Goal: Navigation & Orientation: Find specific page/section

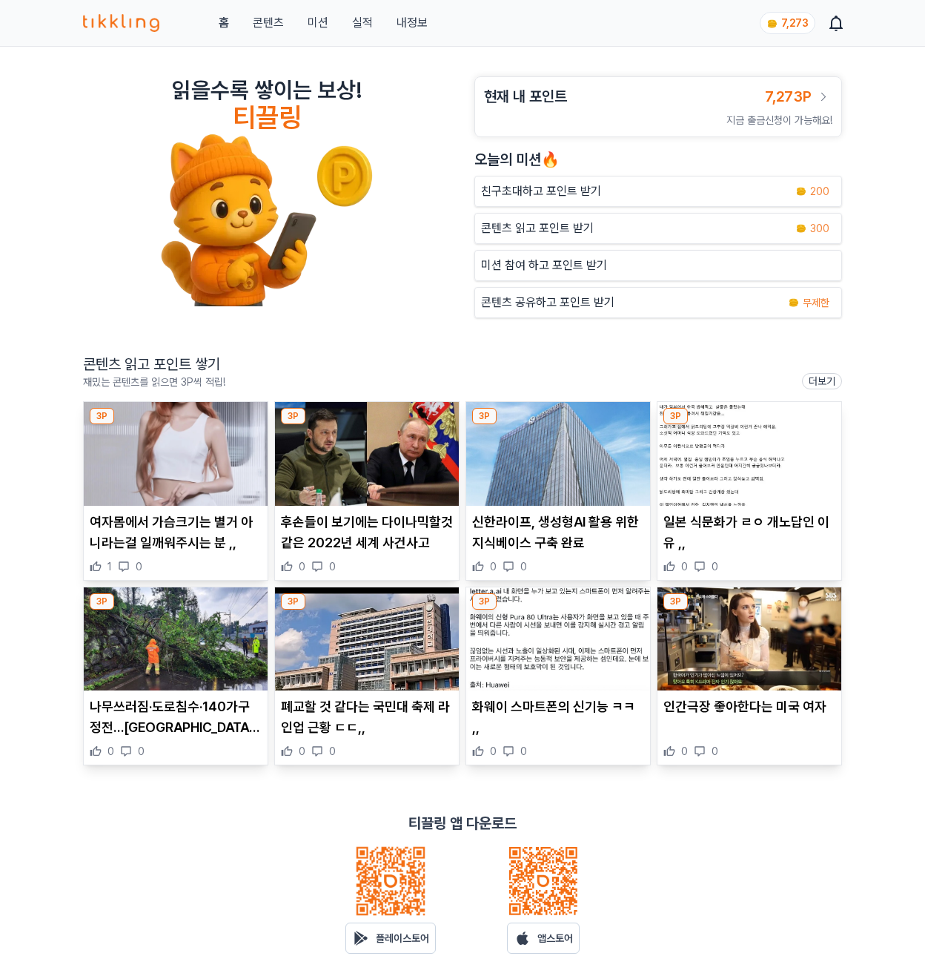
click at [229, 28] on div "홈 콘텐츠 미션 실적 내정보" at bounding box center [255, 23] width 345 height 18
click at [225, 27] on link "홈" at bounding box center [224, 23] width 10 height 18
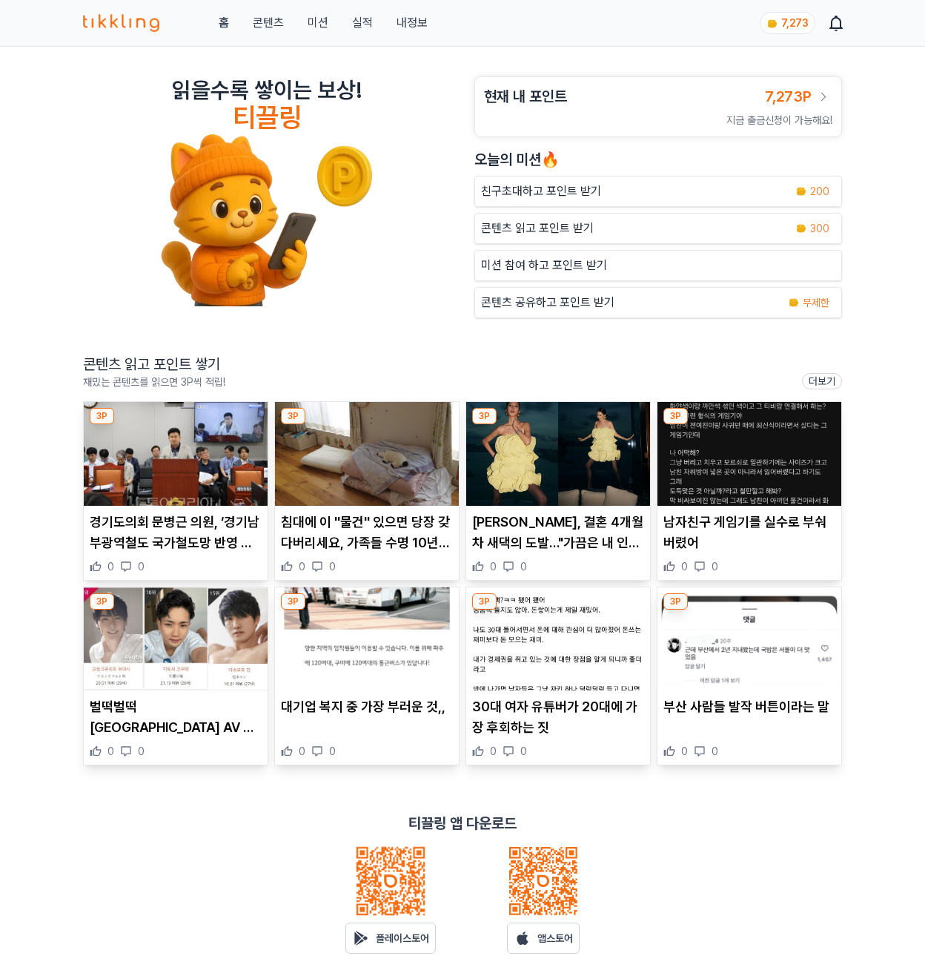
click at [176, 481] on img at bounding box center [176, 454] width 184 height 104
click at [354, 464] on img at bounding box center [367, 454] width 184 height 104
click at [632, 474] on img at bounding box center [558, 454] width 184 height 104
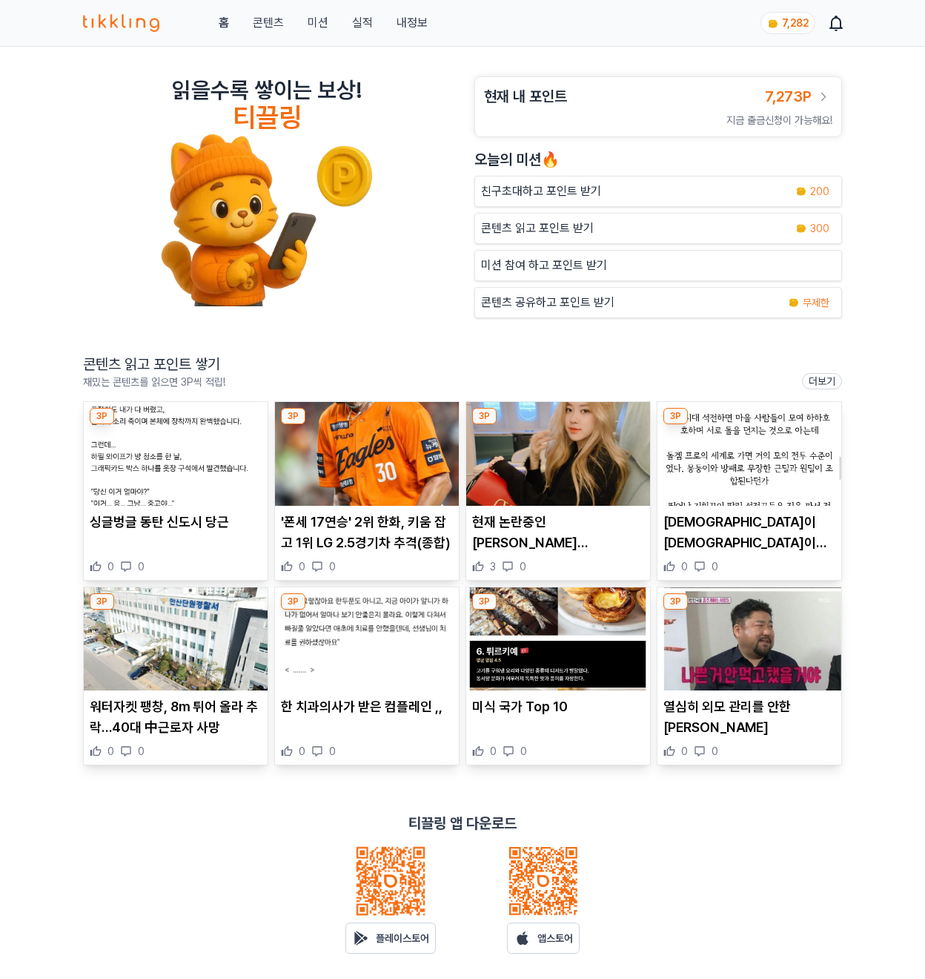
click at [154, 491] on img at bounding box center [176, 454] width 184 height 104
click at [350, 435] on img at bounding box center [367, 454] width 184 height 104
click at [610, 458] on img at bounding box center [558, 454] width 184 height 104
click at [753, 479] on img at bounding box center [750, 454] width 184 height 104
click at [202, 647] on img at bounding box center [176, 639] width 184 height 104
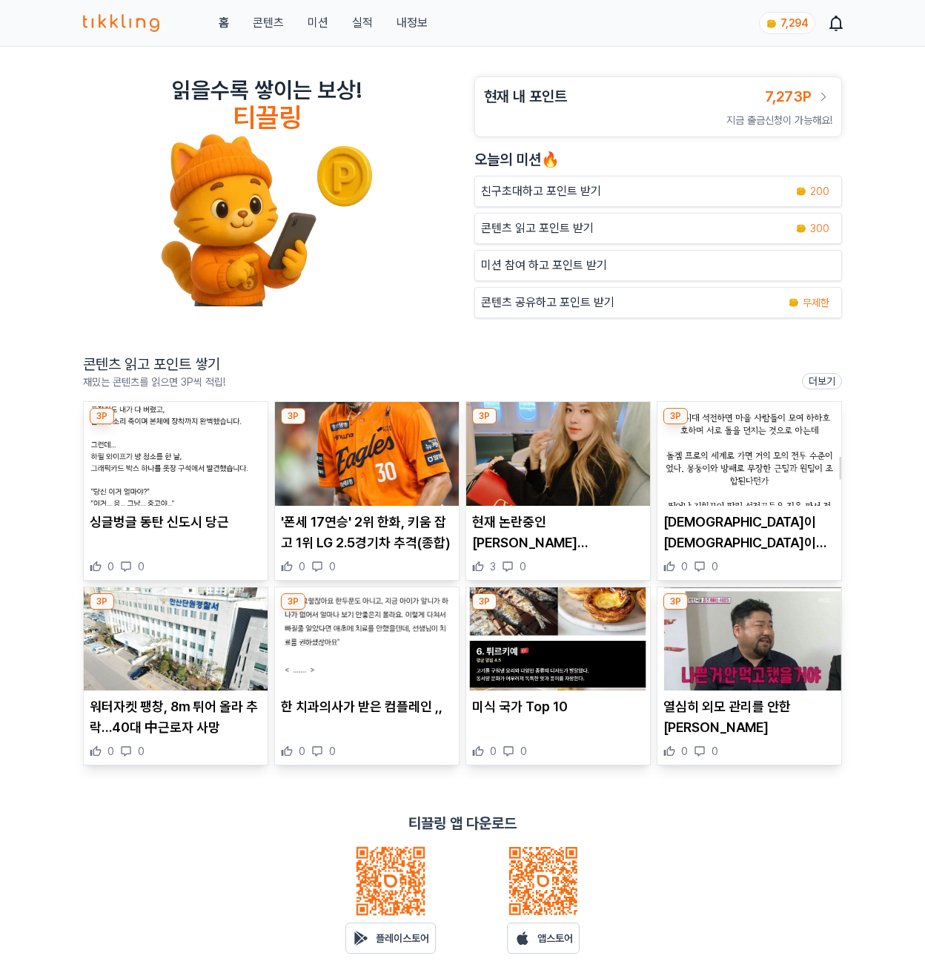
click at [338, 628] on img at bounding box center [367, 639] width 184 height 104
click at [606, 660] on img at bounding box center [558, 639] width 184 height 104
click at [365, 16] on link "실적" at bounding box center [362, 23] width 21 height 18
